Goal: Navigation & Orientation: Find specific page/section

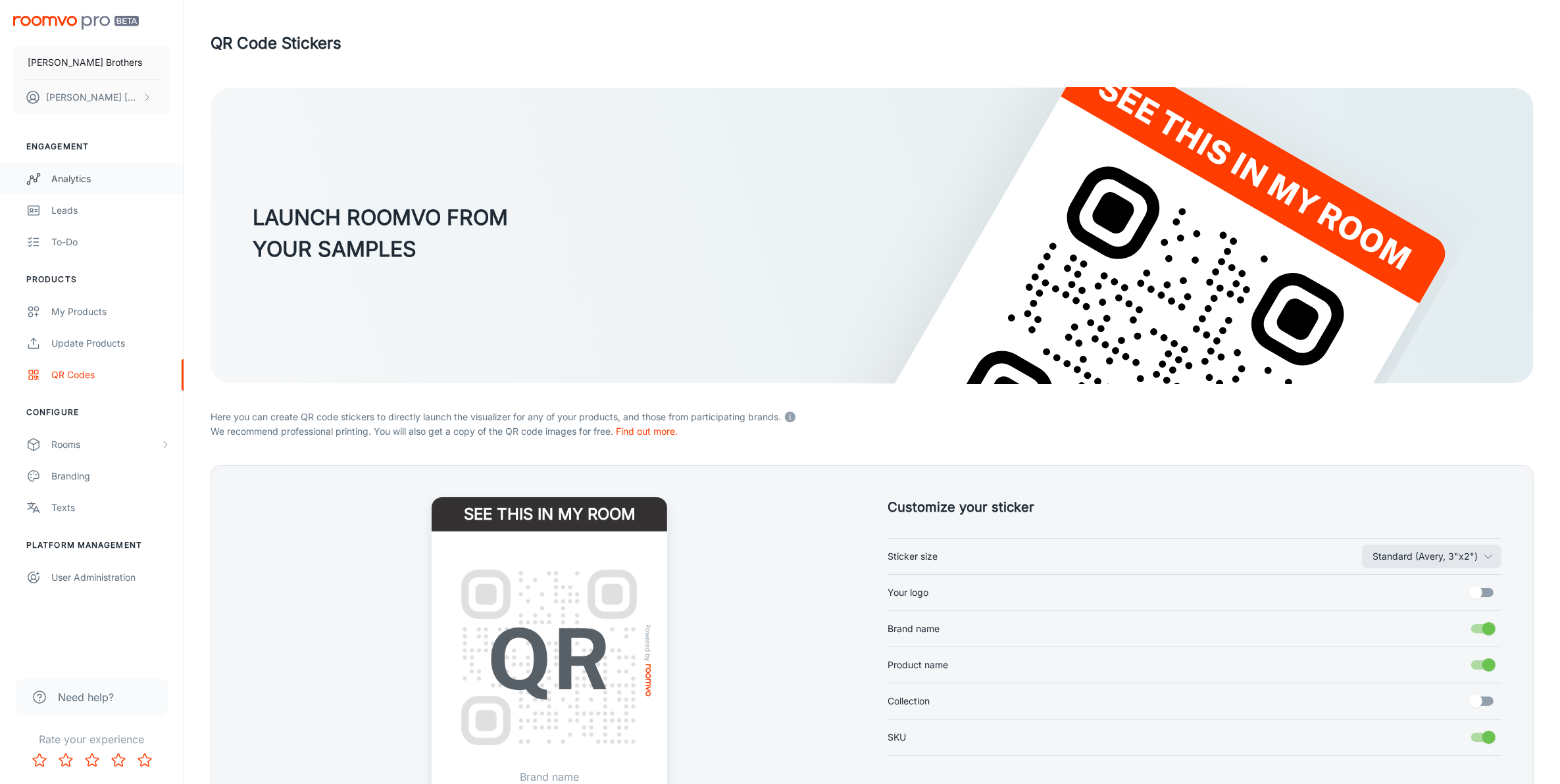
click at [61, 170] on link "Analytics" at bounding box center [92, 178] width 184 height 32
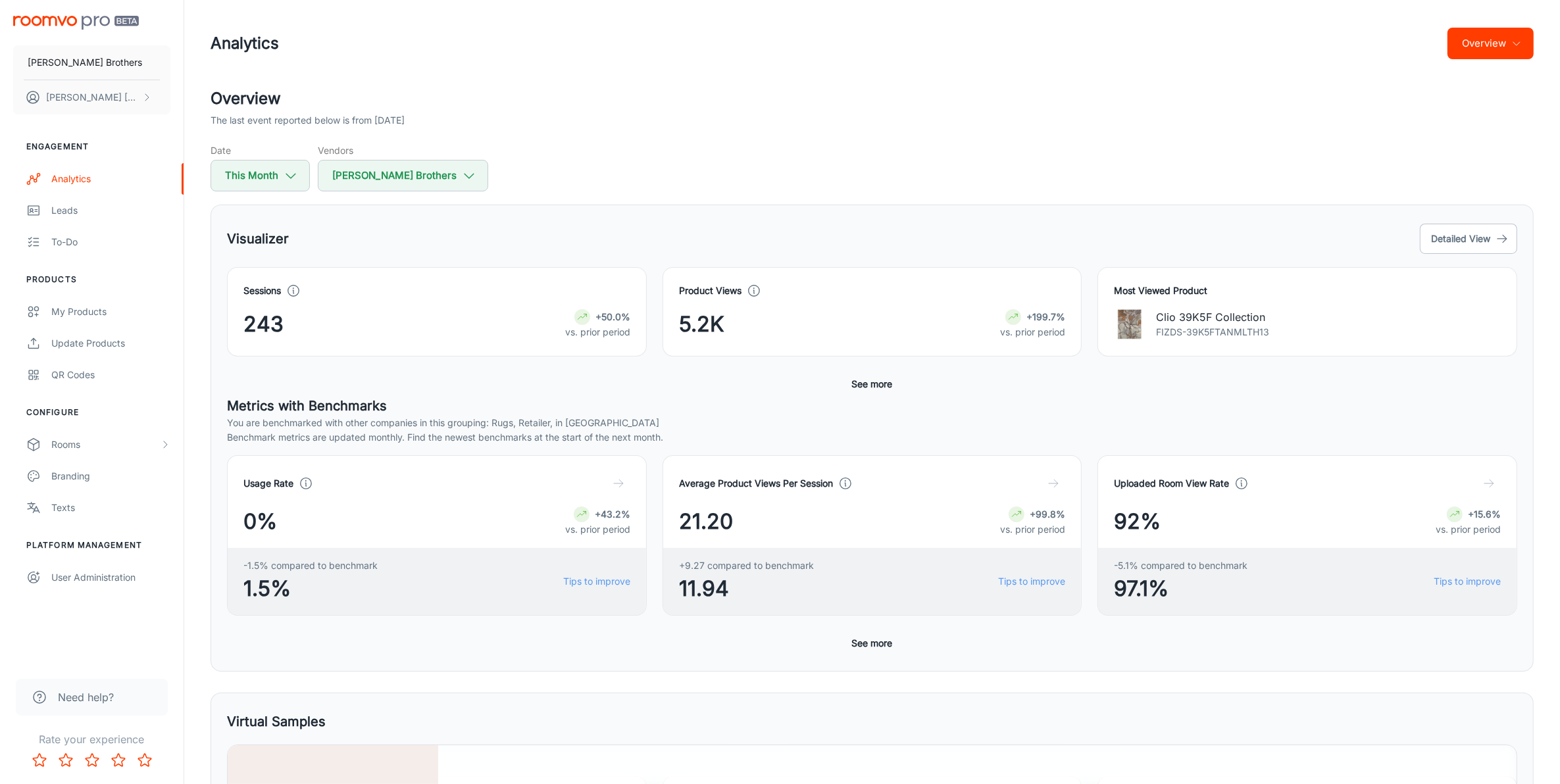
click at [544, 168] on div "Date This Month Vendors [PERSON_NAME] Brothers" at bounding box center [872, 167] width 1323 height 48
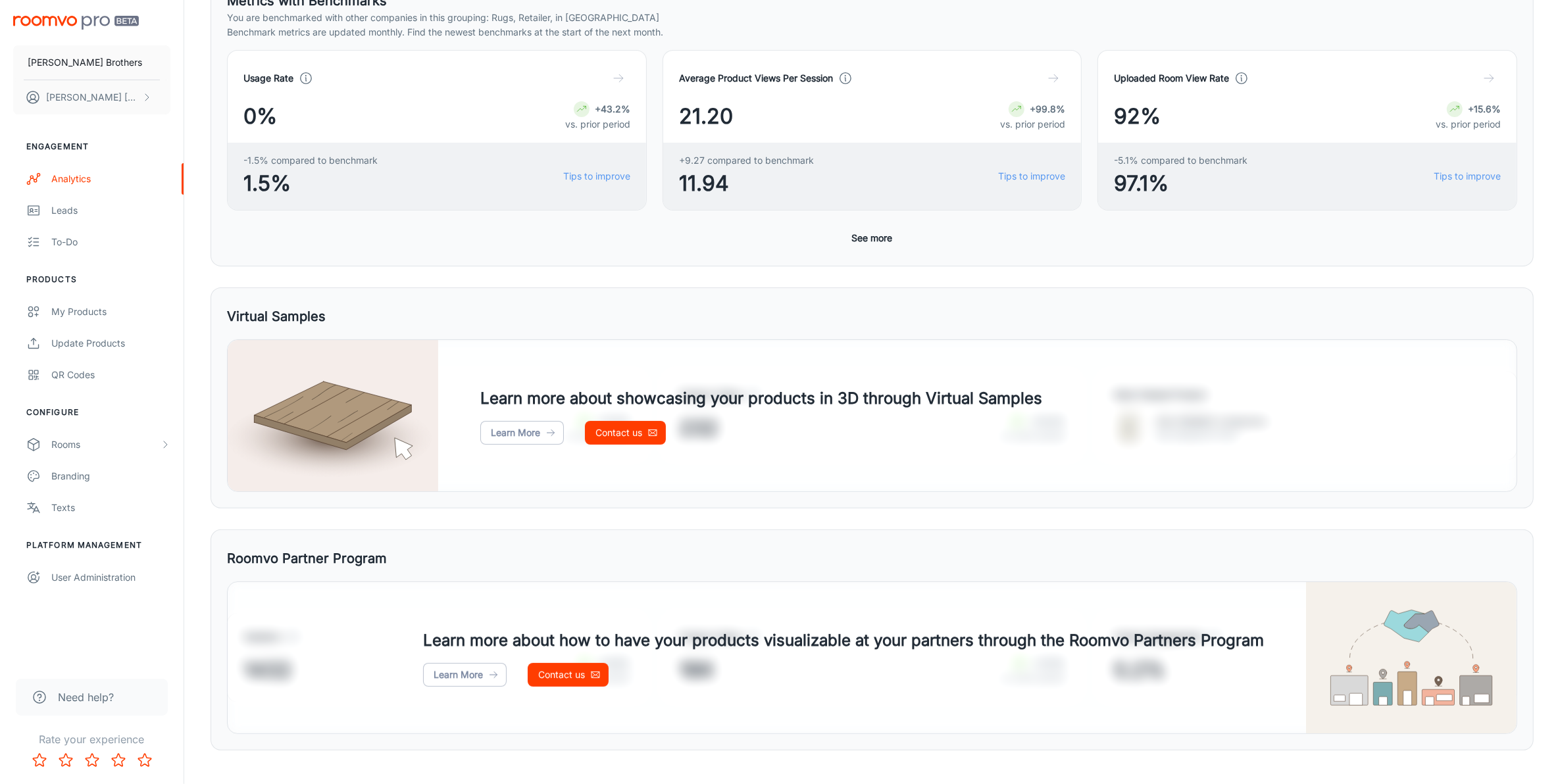
scroll to position [426, 0]
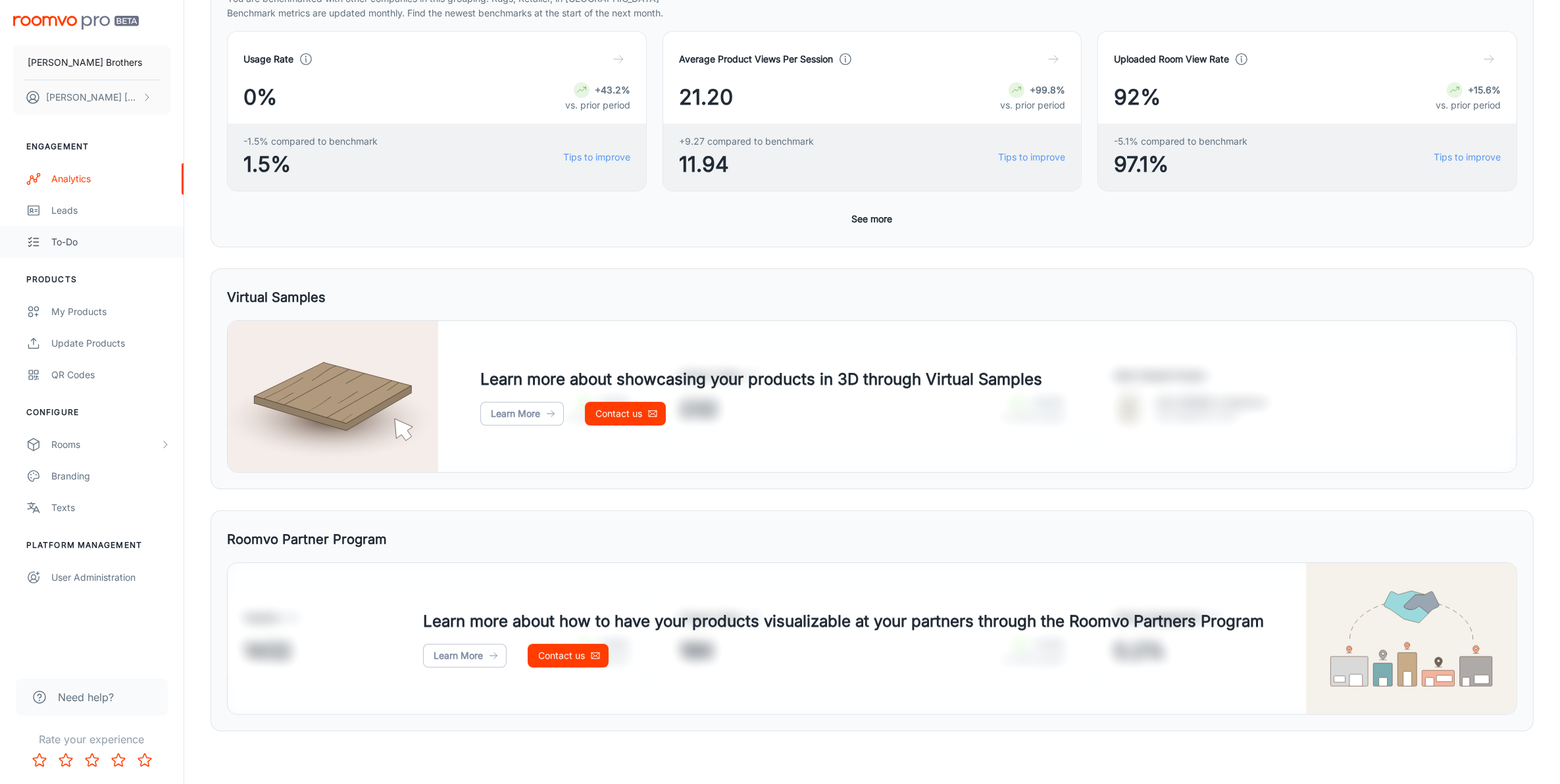
click at [106, 244] on div "To-do" at bounding box center [111, 242] width 119 height 15
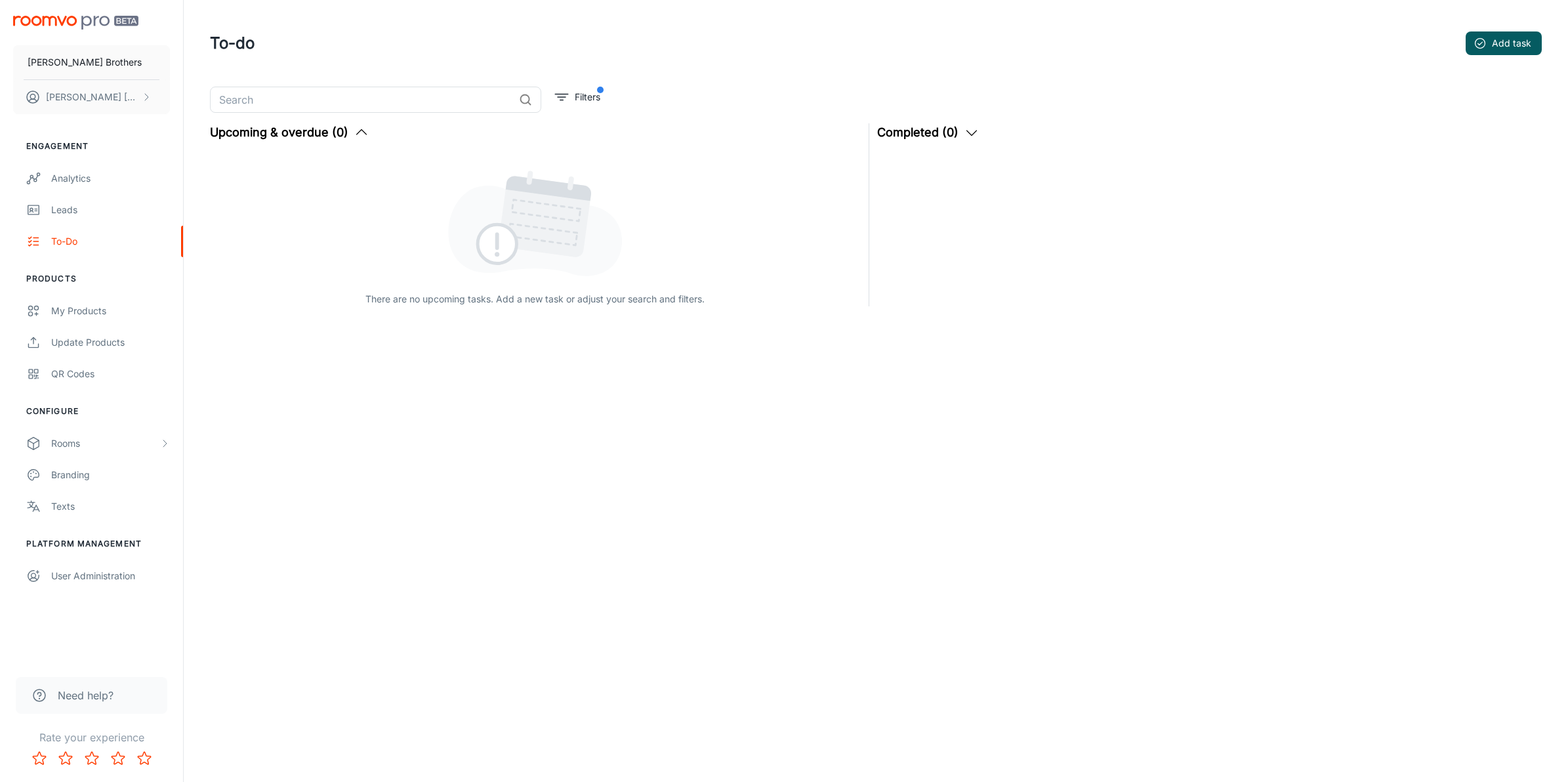
click at [973, 131] on icon "button" at bounding box center [971, 132] width 15 height 15
click at [741, 157] on div "There are no upcoming tasks. Add a new task or adjust your search and filters." at bounding box center [535, 229] width 651 height 154
click at [575, 89] on button "Filters" at bounding box center [577, 97] width 52 height 21
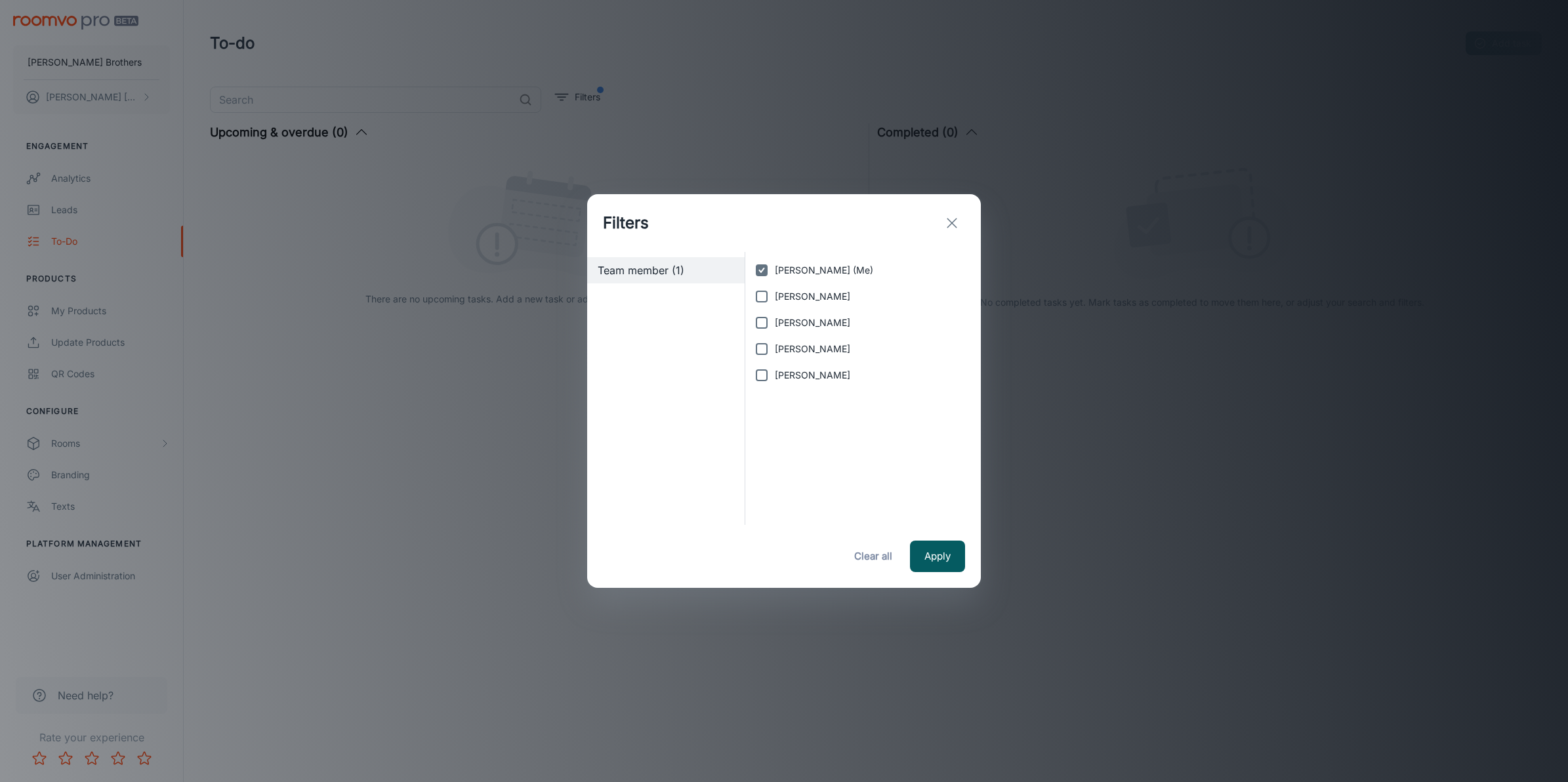
click at [956, 223] on icon "exit" at bounding box center [951, 223] width 15 height 15
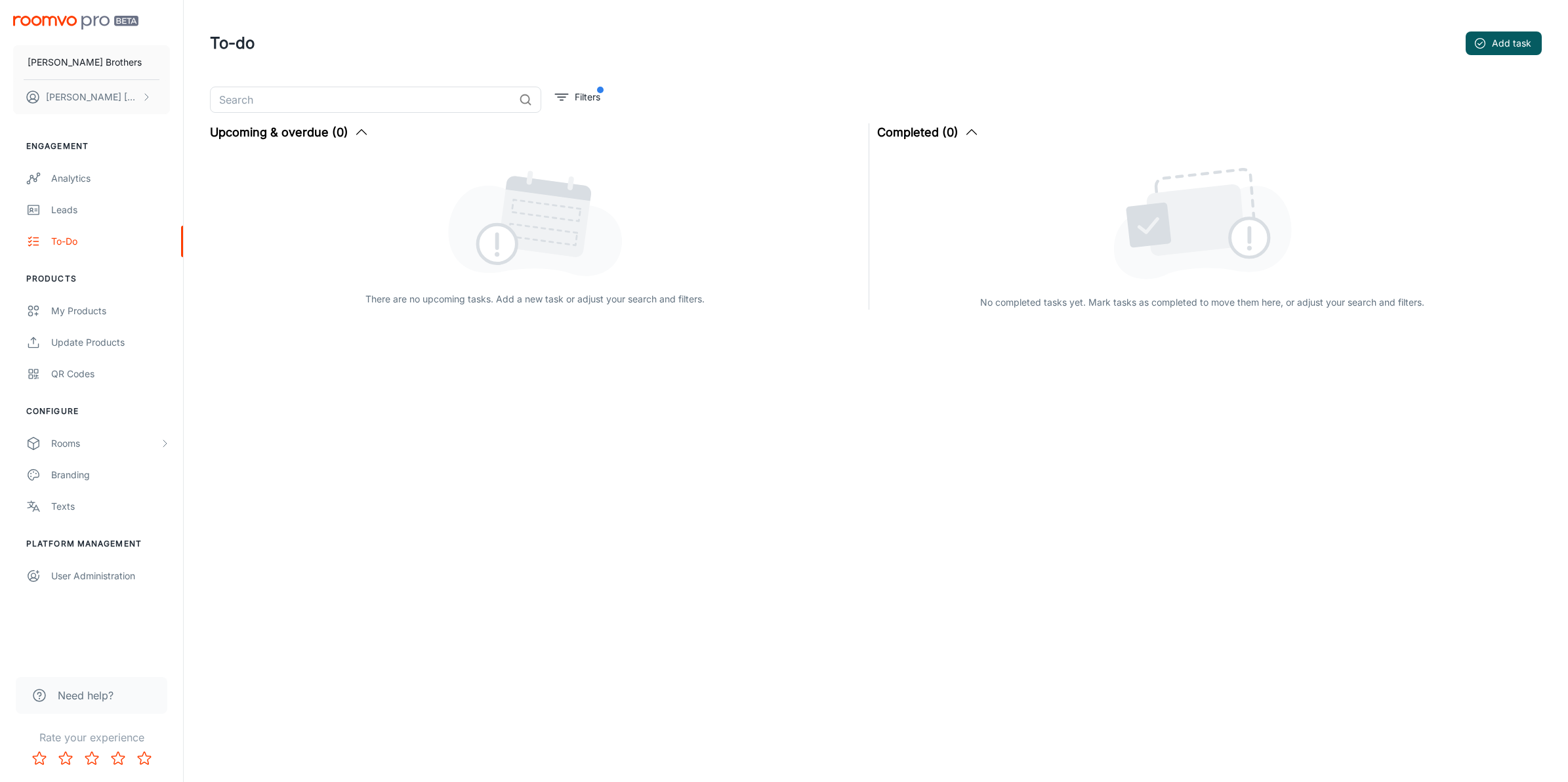
drag, startPoint x: 1250, startPoint y: 355, endPoint x: 1000, endPoint y: 377, distance: 251.0
click at [1000, 377] on div "​ Filters Upcoming & overdue (0) There are no upcoming tasks. Add a new task or…" at bounding box center [875, 233] width 1363 height 294
click at [71, 205] on div "Leads" at bounding box center [111, 210] width 119 height 15
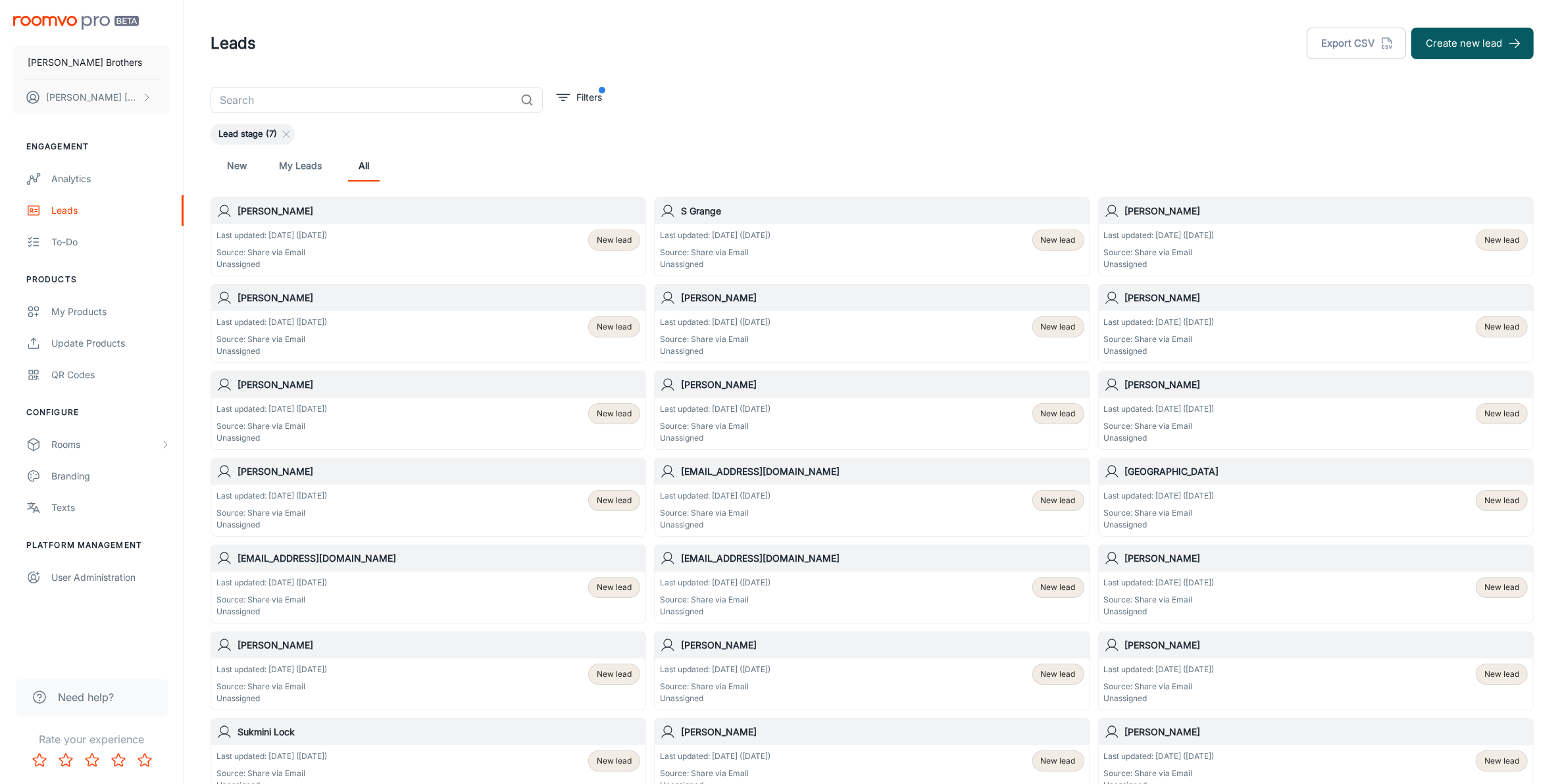
click at [235, 175] on link "New" at bounding box center [236, 165] width 32 height 32
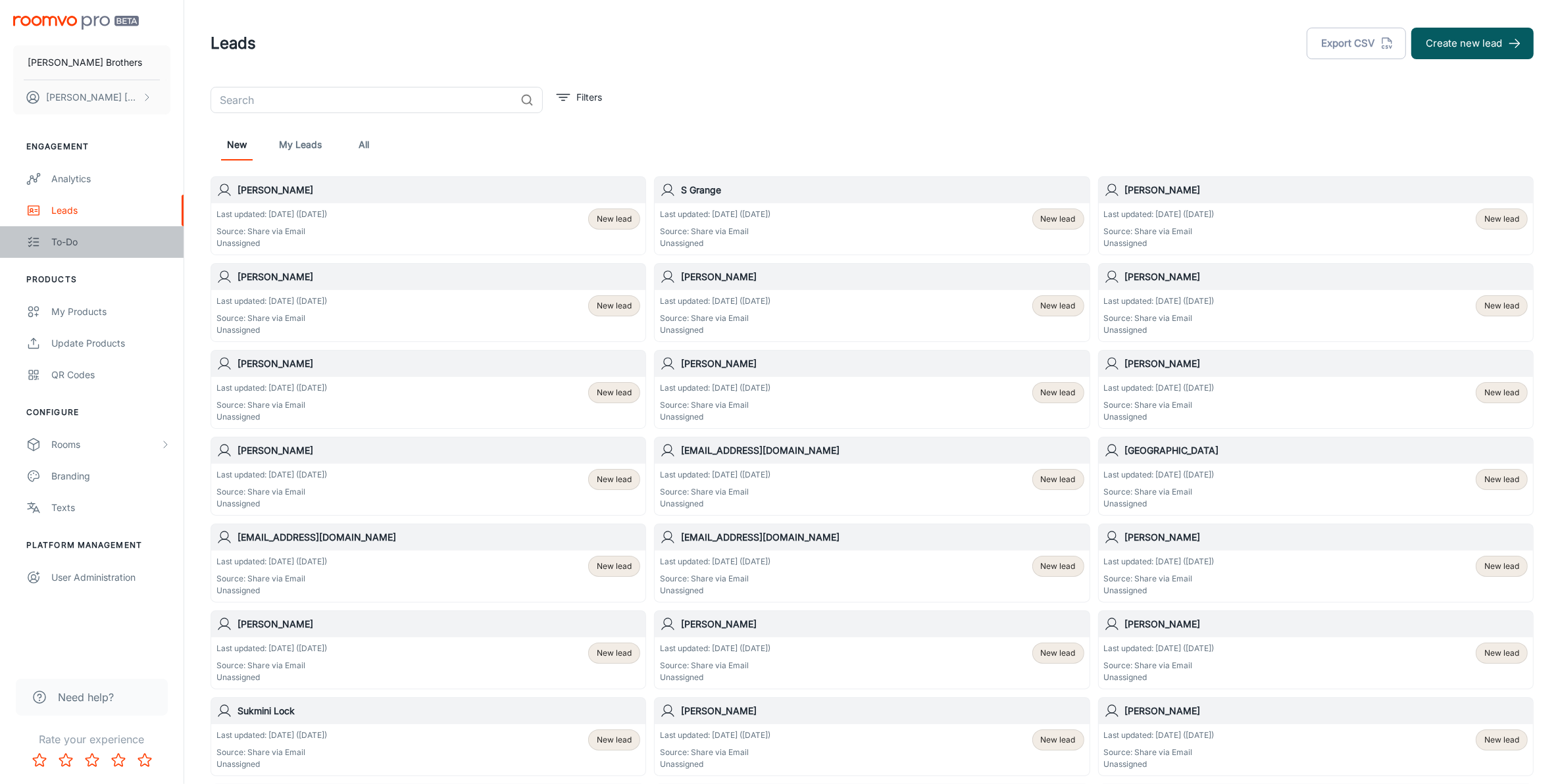
click at [94, 242] on div "To-do" at bounding box center [111, 242] width 119 height 15
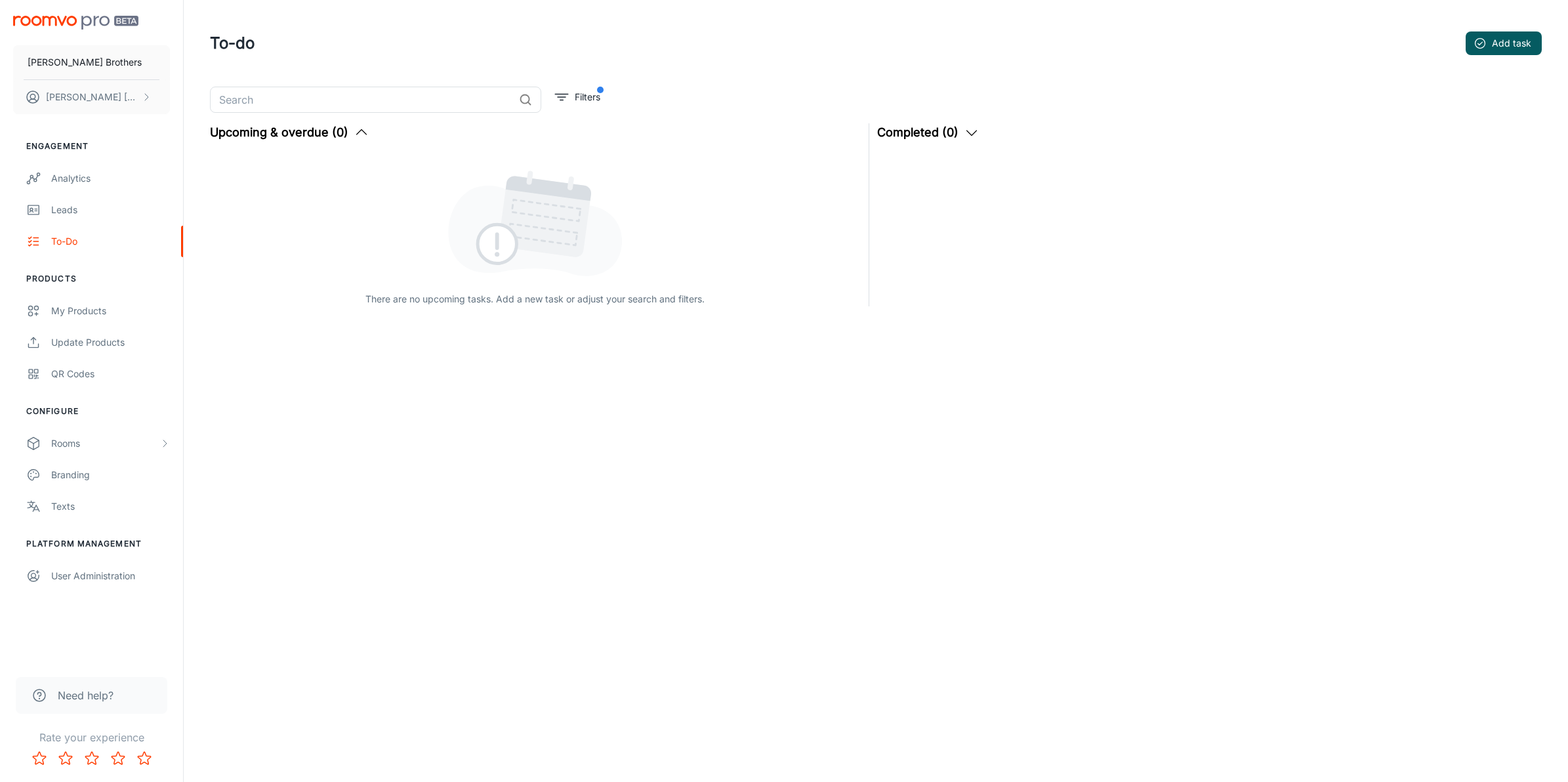
drag, startPoint x: 94, startPoint y: 242, endPoint x: 699, endPoint y: 502, distance: 658.5
click at [699, 502] on div "[PERSON_NAME] Brothers [PERSON_NAME] Engagement Analytics Leads To-do Products …" at bounding box center [784, 391] width 1568 height 782
click at [54, 173] on div "Analytics" at bounding box center [111, 179] width 119 height 15
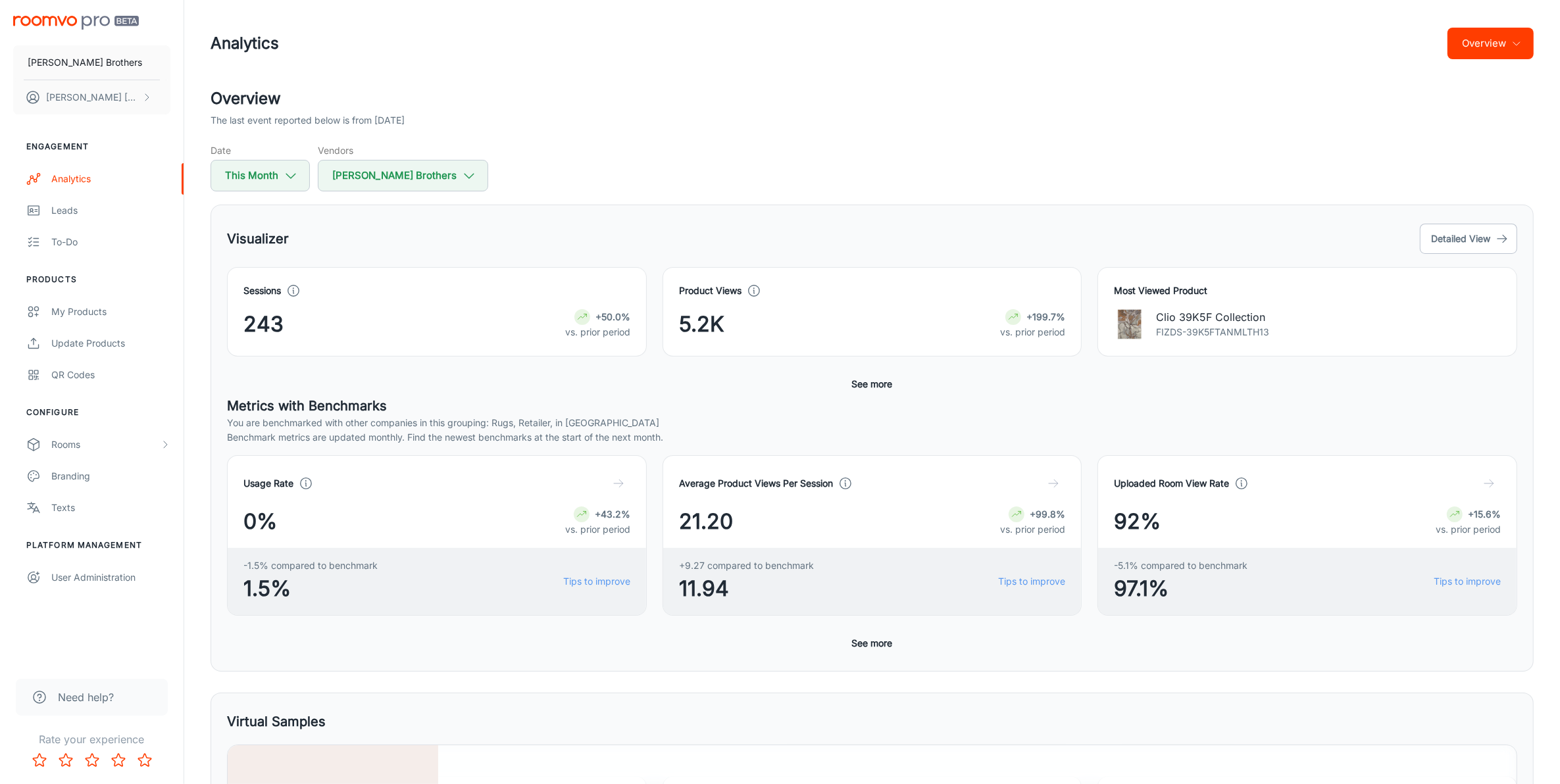
click at [1002, 86] on header "Analytics Overview" at bounding box center [872, 43] width 1354 height 87
